Goal: Task Accomplishment & Management: Complete application form

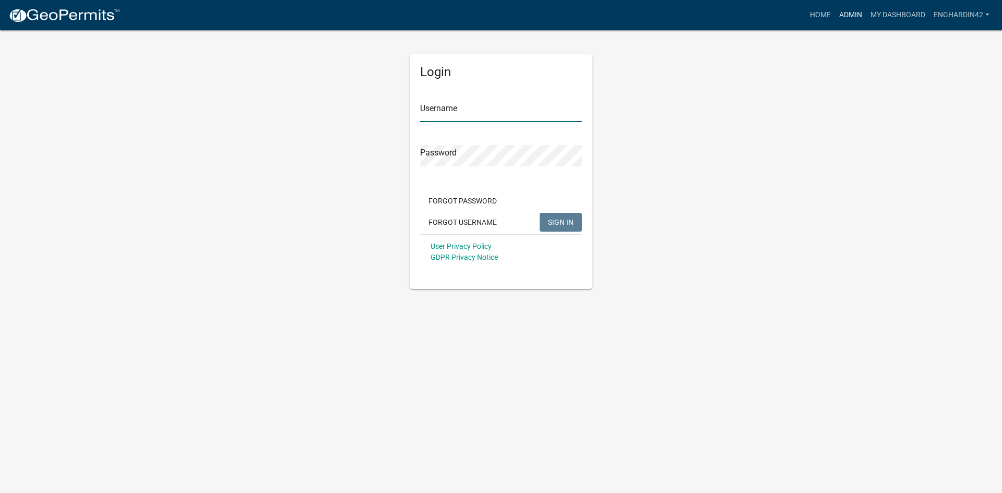
type input "EngHardin42"
click at [843, 17] on link "Admin" at bounding box center [850, 15] width 31 height 20
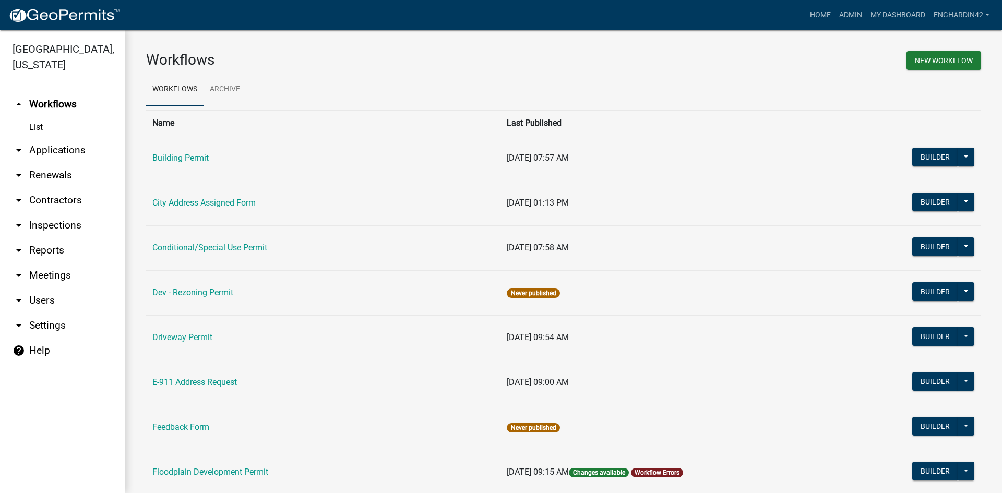
drag, startPoint x: 169, startPoint y: 150, endPoint x: 174, endPoint y: 165, distance: 15.7
click at [172, 158] on td "Building Permit" at bounding box center [323, 158] width 354 height 45
click at [172, 154] on link "Building Permit" at bounding box center [180, 158] width 56 height 10
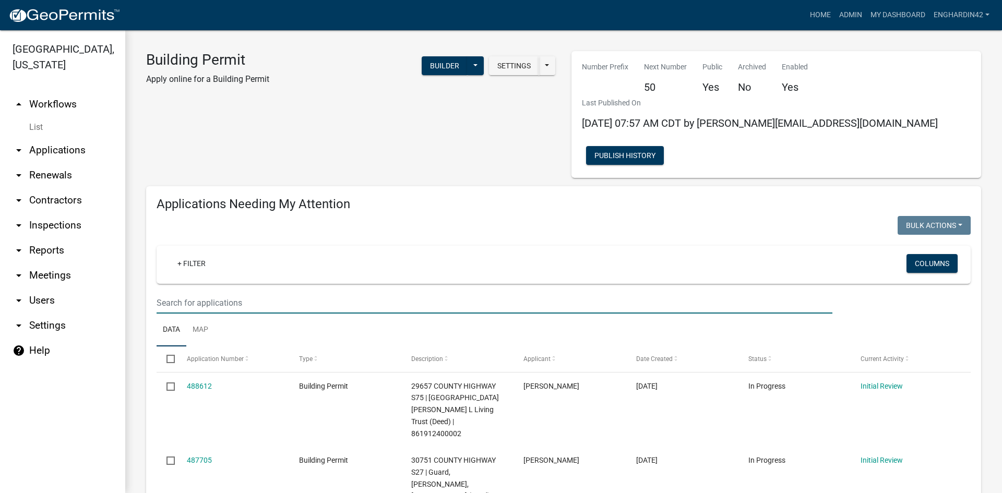
click at [218, 292] on input "text" at bounding box center [495, 302] width 676 height 21
type input "481226"
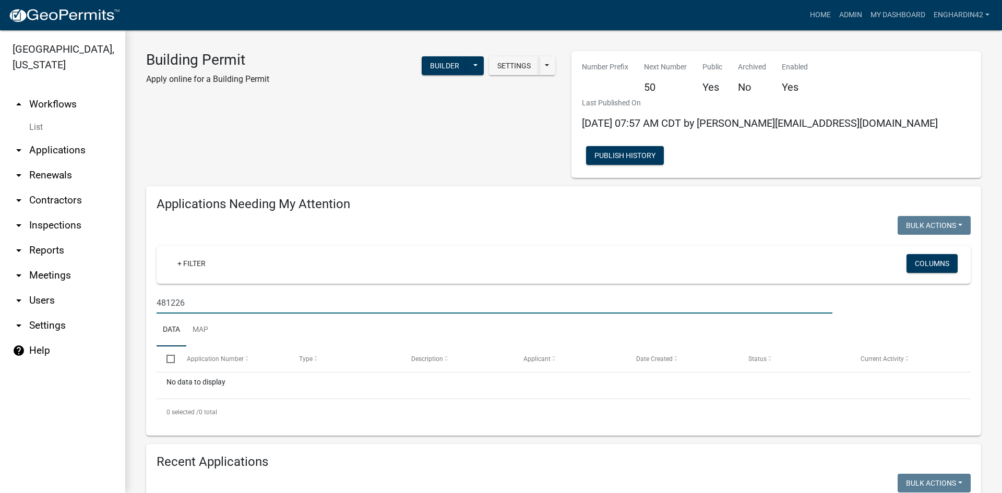
drag, startPoint x: 218, startPoint y: 268, endPoint x: 70, endPoint y: 274, distance: 148.3
click at [70, 274] on div "Hardin County, Iowa arrow_drop_up Workflows List arrow_drop_down Applications S…" at bounding box center [501, 261] width 1002 height 463
type input "1"
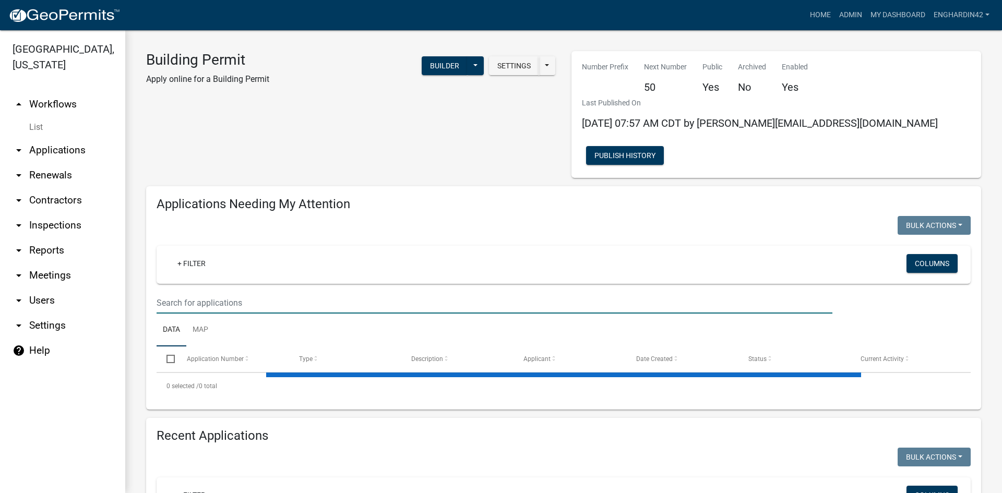
scroll to position [209, 0]
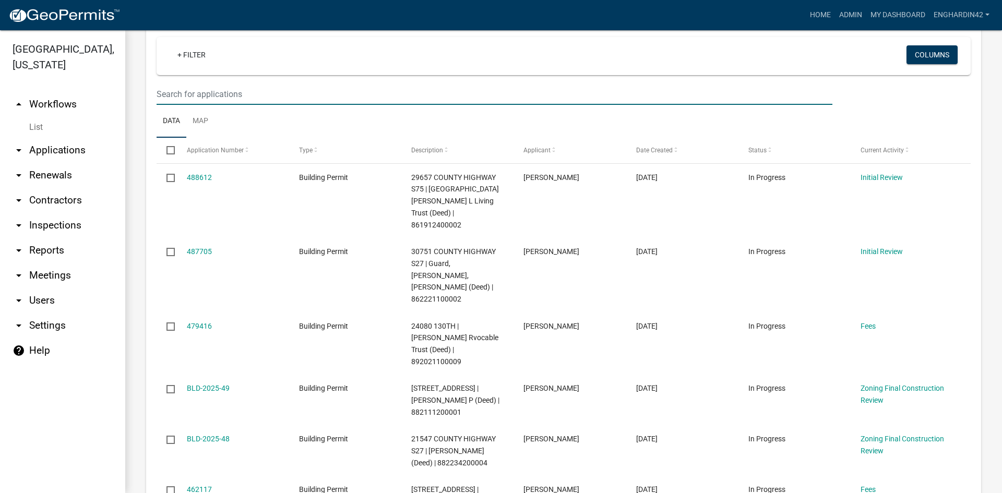
click at [208, 83] on input "text" at bounding box center [495, 93] width 676 height 21
type input "481226"
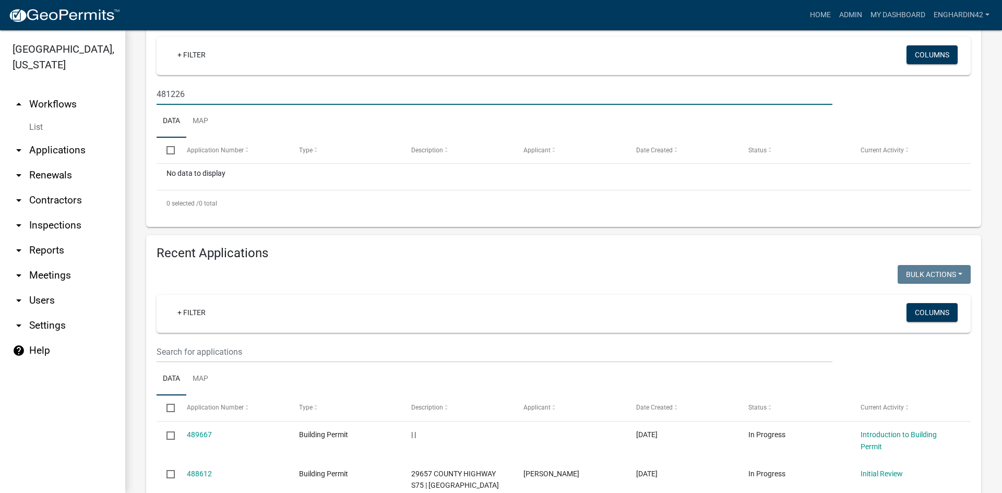
drag, startPoint x: 193, startPoint y: 62, endPoint x: 26, endPoint y: 56, distance: 167.6
click at [26, 56] on div "Hardin County, Iowa arrow_drop_up Workflows List arrow_drop_down Applications S…" at bounding box center [501, 261] width 1002 height 463
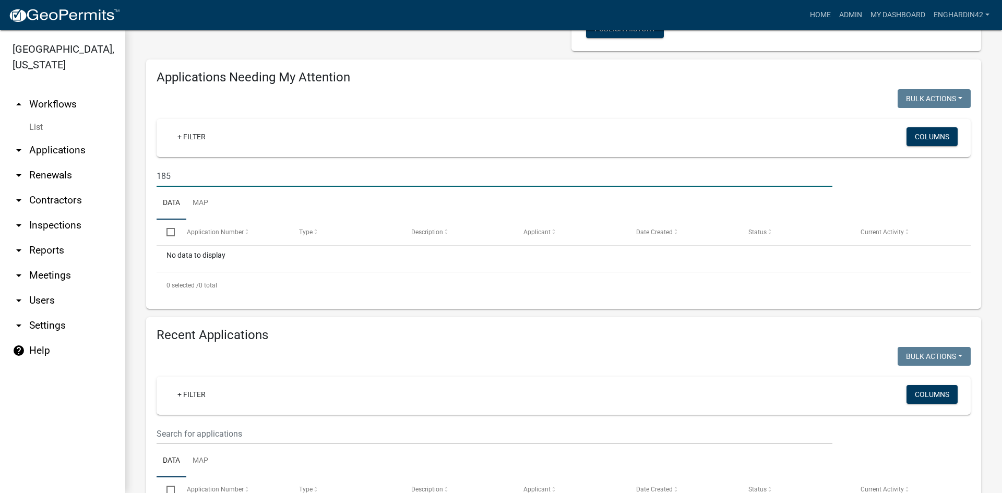
scroll to position [0, 0]
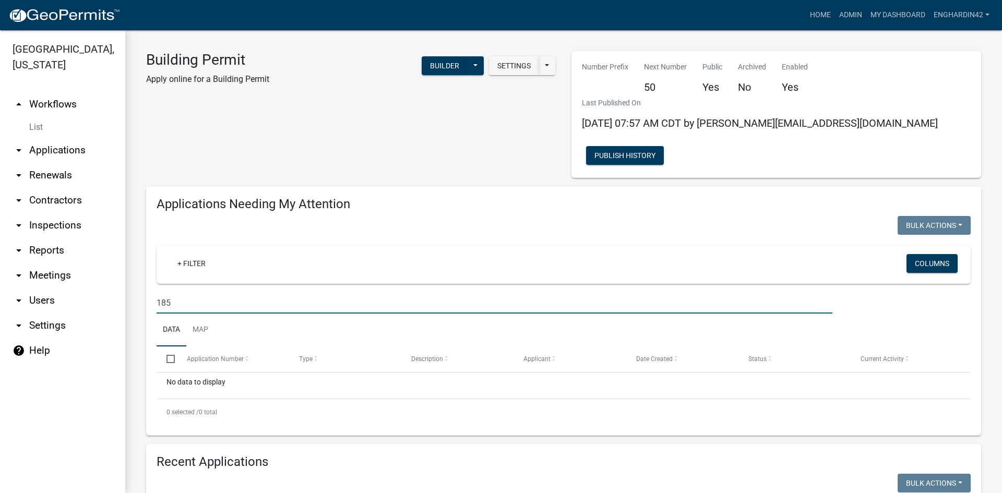
drag, startPoint x: 183, startPoint y: 270, endPoint x: 144, endPoint y: 273, distance: 39.3
click at [144, 273] on div "Applications Needing My Attention Bulk Actions Void Expire Lock Withdraw + Filt…" at bounding box center [563, 310] width 851 height 249
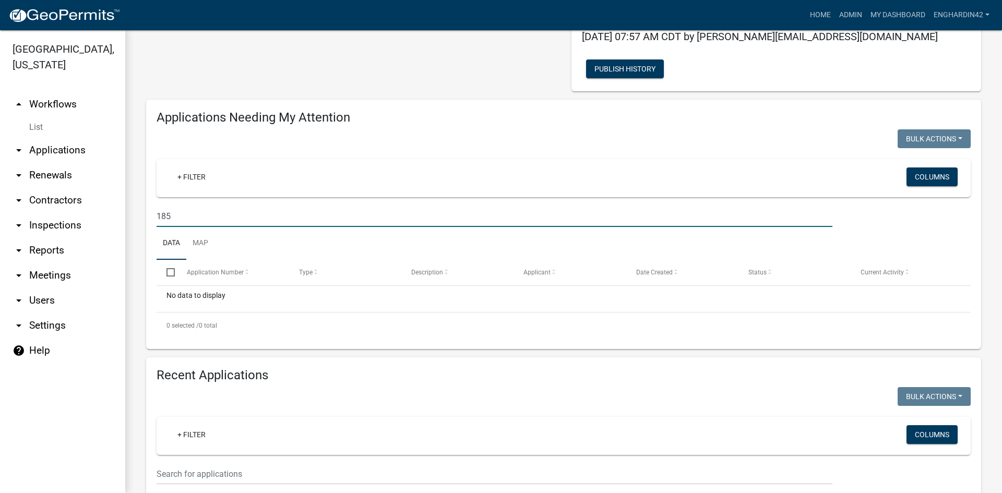
scroll to position [209, 0]
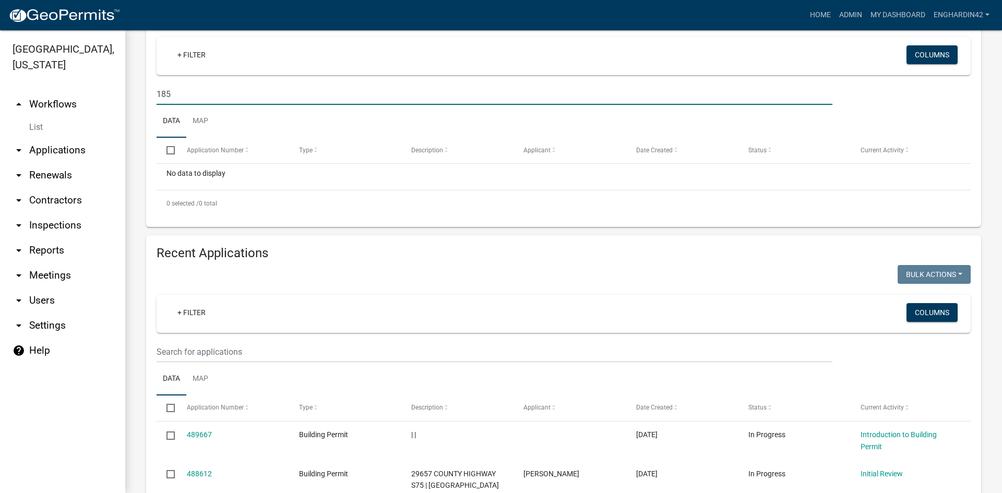
type input "185"
click at [210, 341] on input "text" at bounding box center [495, 351] width 676 height 21
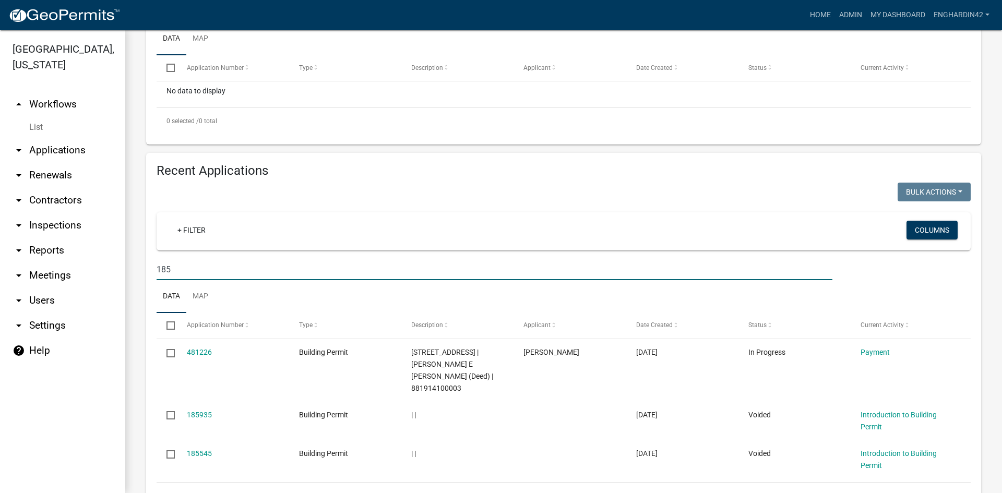
scroll to position [292, 0]
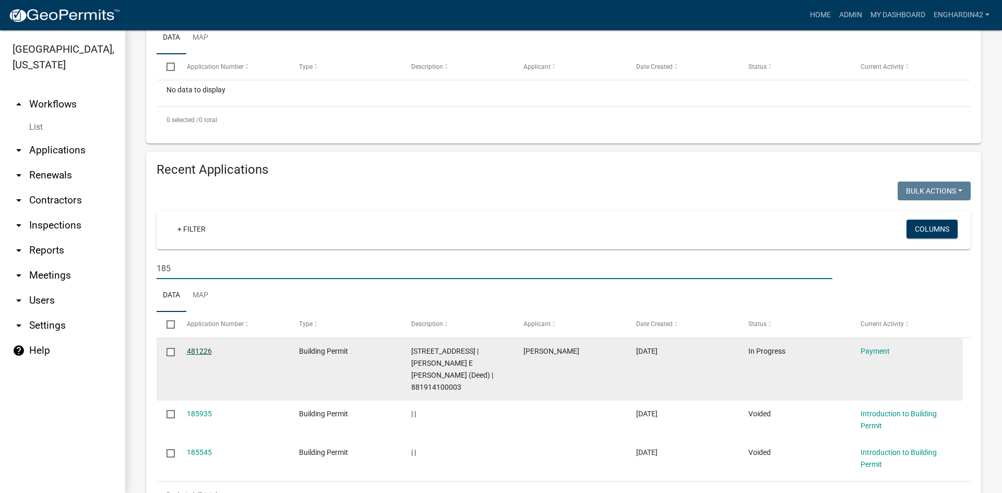
type input "185"
click at [199, 347] on link "481226" at bounding box center [199, 351] width 25 height 8
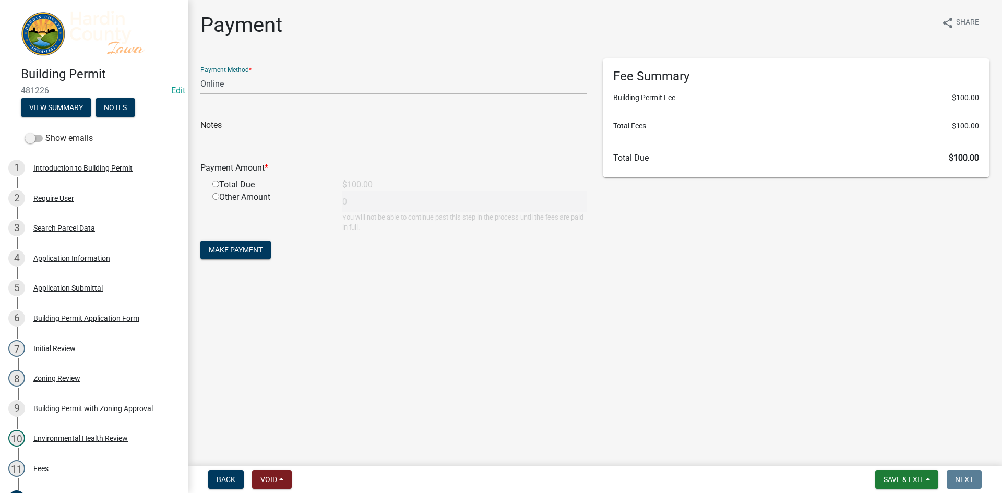
click at [233, 82] on select "Credit Card POS Check Cash Online" at bounding box center [393, 83] width 387 height 21
select select "1: 0"
click at [200, 73] on select "Credit Card POS Check Cash Online" at bounding box center [393, 83] width 387 height 21
click at [226, 129] on input "text" at bounding box center [393, 127] width 387 height 21
type input "58380"
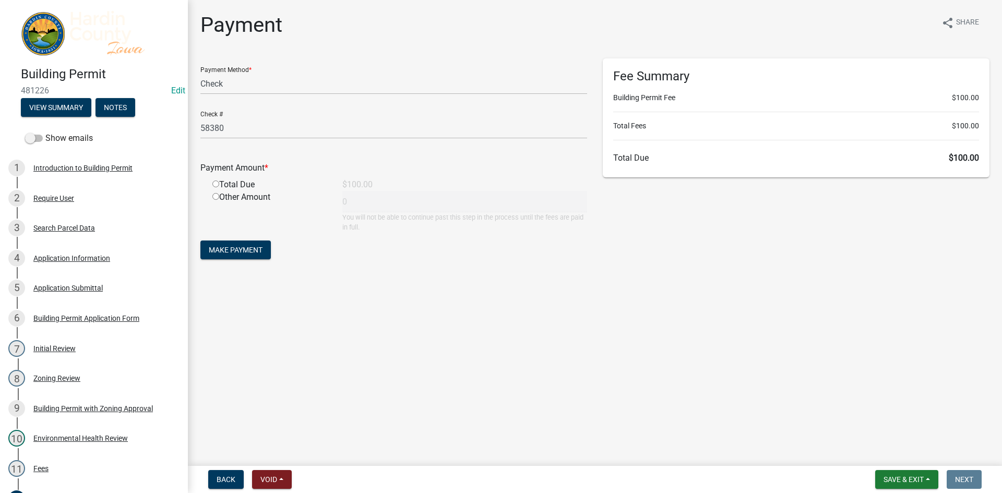
click at [228, 184] on div "Total Due" at bounding box center [270, 184] width 130 height 13
click at [218, 184] on input "radio" at bounding box center [215, 184] width 7 height 7
radio input "true"
type input "100"
click at [901, 476] on span "Save & Exit" at bounding box center [903, 479] width 40 height 8
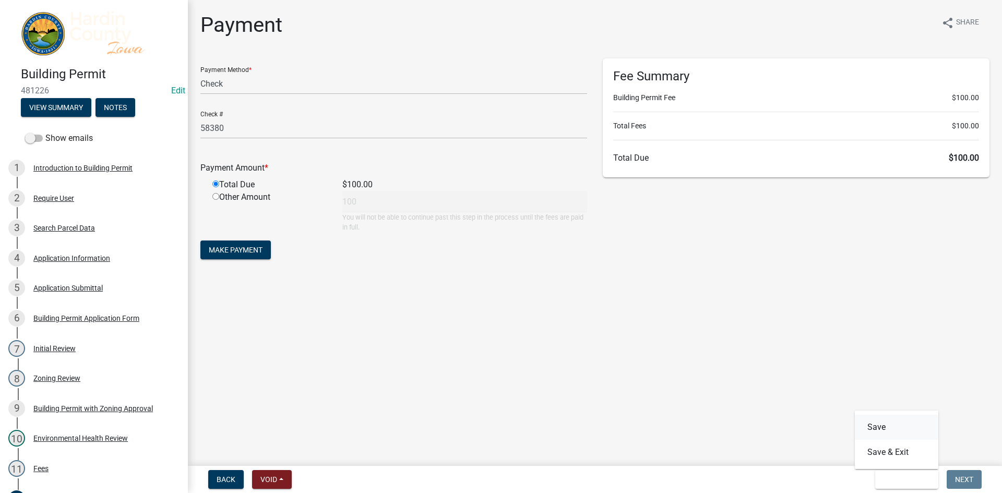
click at [883, 432] on button "Save" at bounding box center [896, 427] width 83 height 25
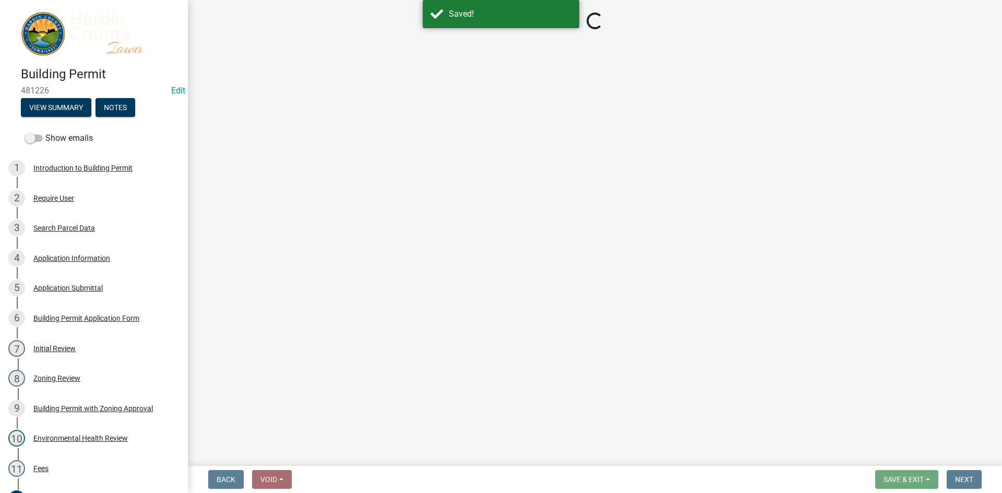
select select "1: 0"
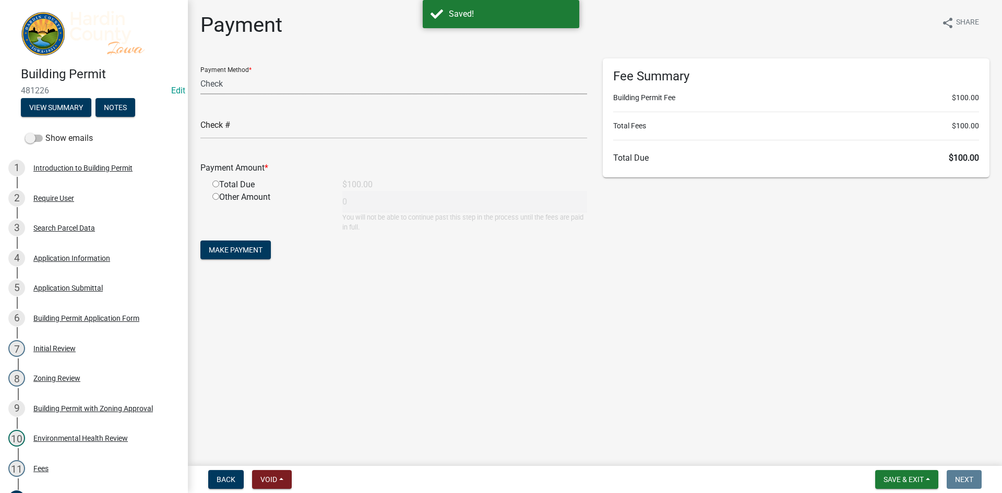
click at [221, 87] on select "Credit Card POS Check Cash Online" at bounding box center [393, 83] width 387 height 21
click at [200, 73] on select "Credit Card POS Check Cash Online" at bounding box center [393, 83] width 387 height 21
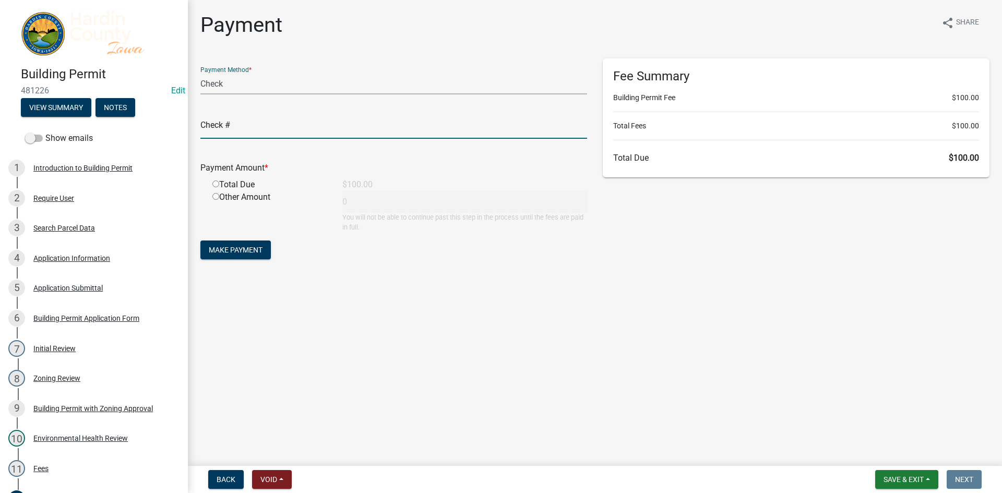
click at [235, 130] on input "text" at bounding box center [393, 127] width 387 height 21
type input "58380"
click at [240, 186] on div "Total Due" at bounding box center [270, 184] width 130 height 13
click at [219, 185] on input "radio" at bounding box center [215, 184] width 7 height 7
radio input "true"
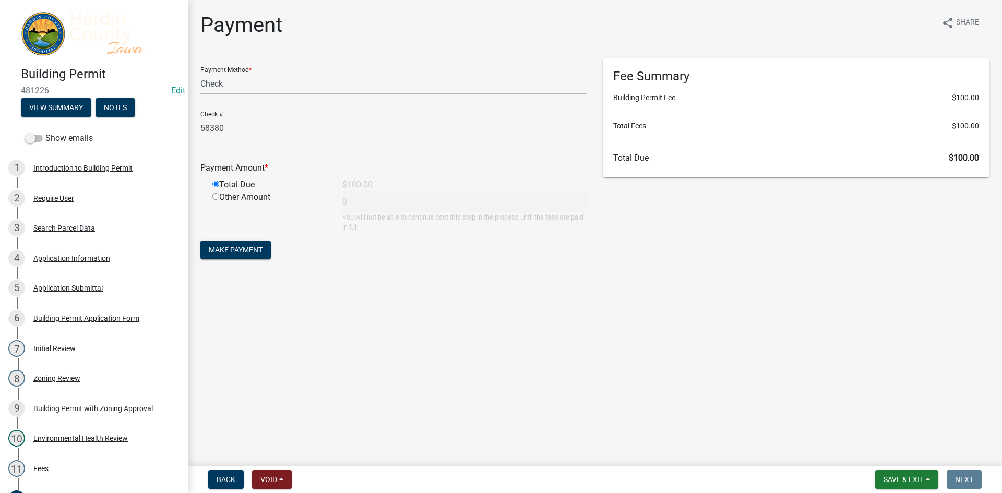
type input "100"
click at [248, 249] on span "Make Payment" at bounding box center [236, 250] width 54 height 8
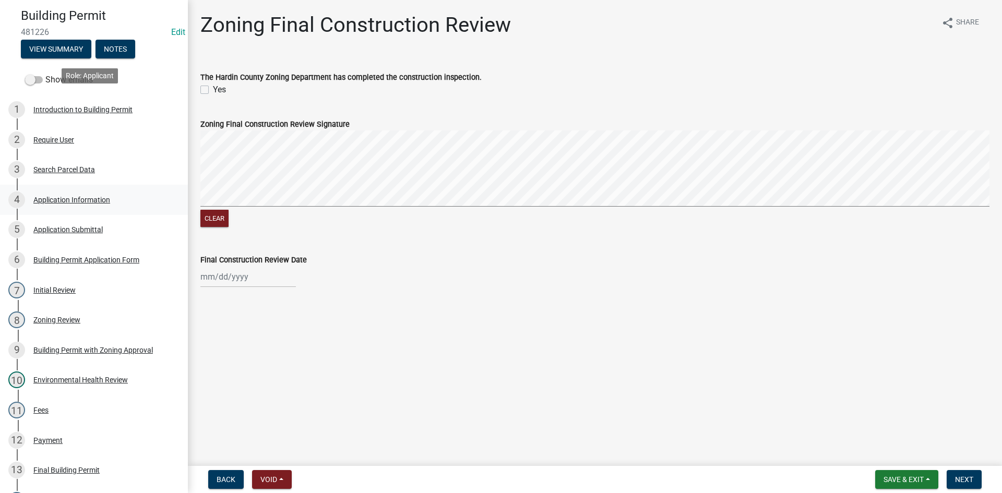
scroll to position [157, 0]
